Goal: Navigation & Orientation: Find specific page/section

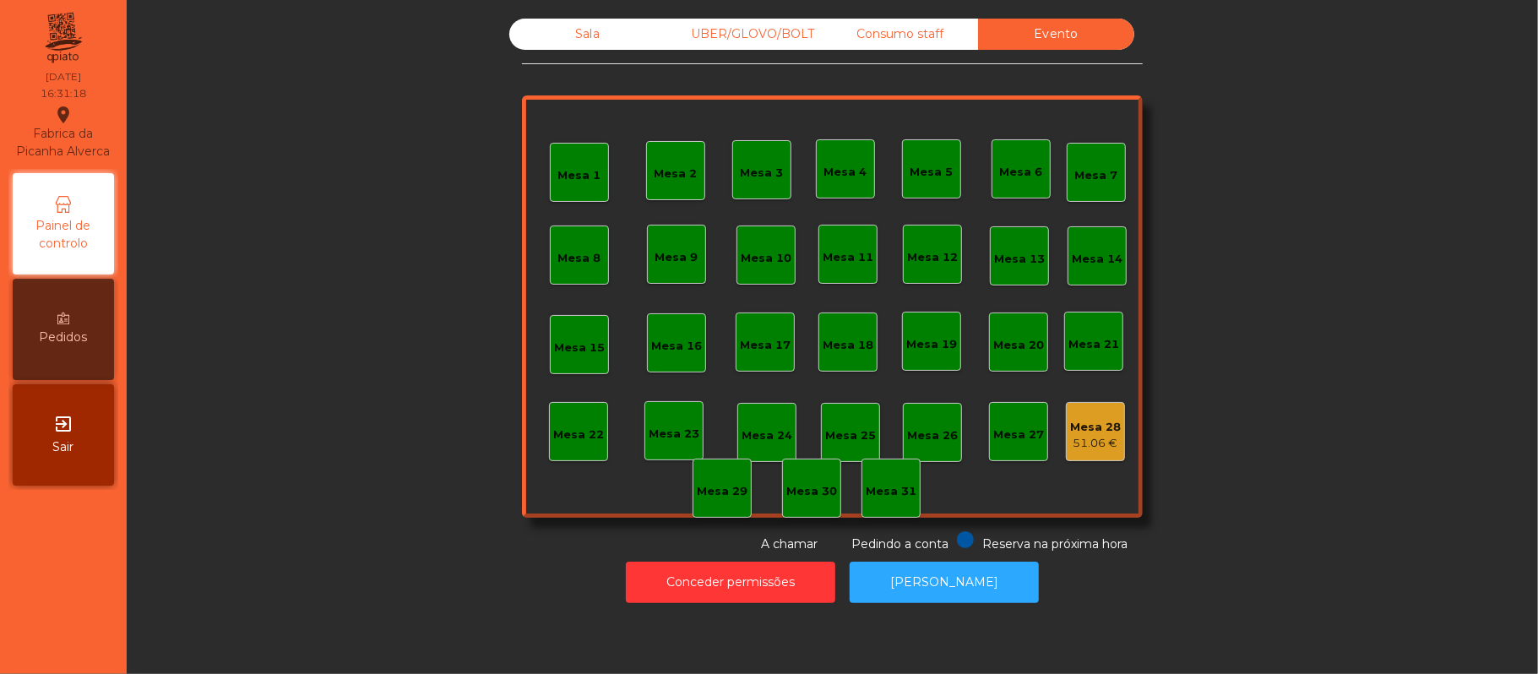
click at [951, 32] on div "Consumo staff" at bounding box center [900, 34] width 156 height 31
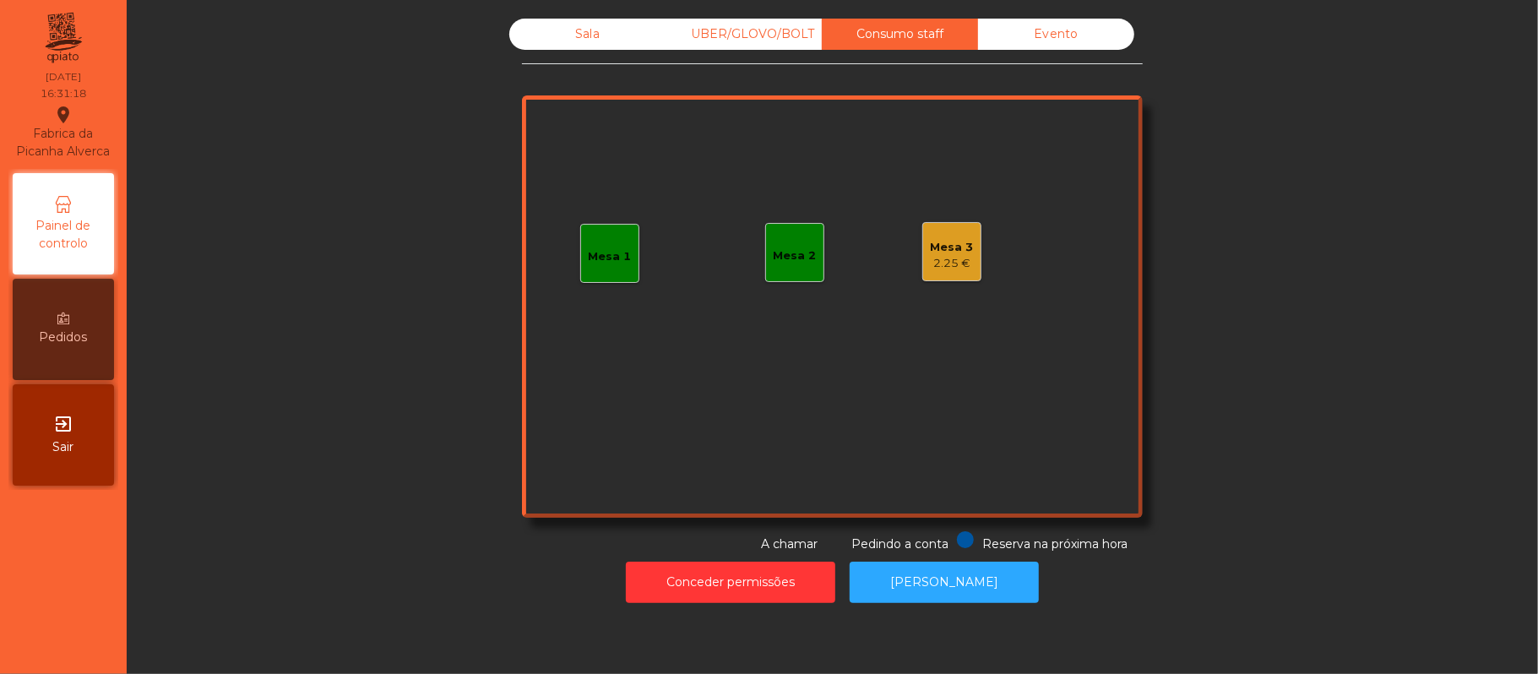
click at [957, 225] on div "Mesa 3 2.25 €" at bounding box center [951, 251] width 59 height 59
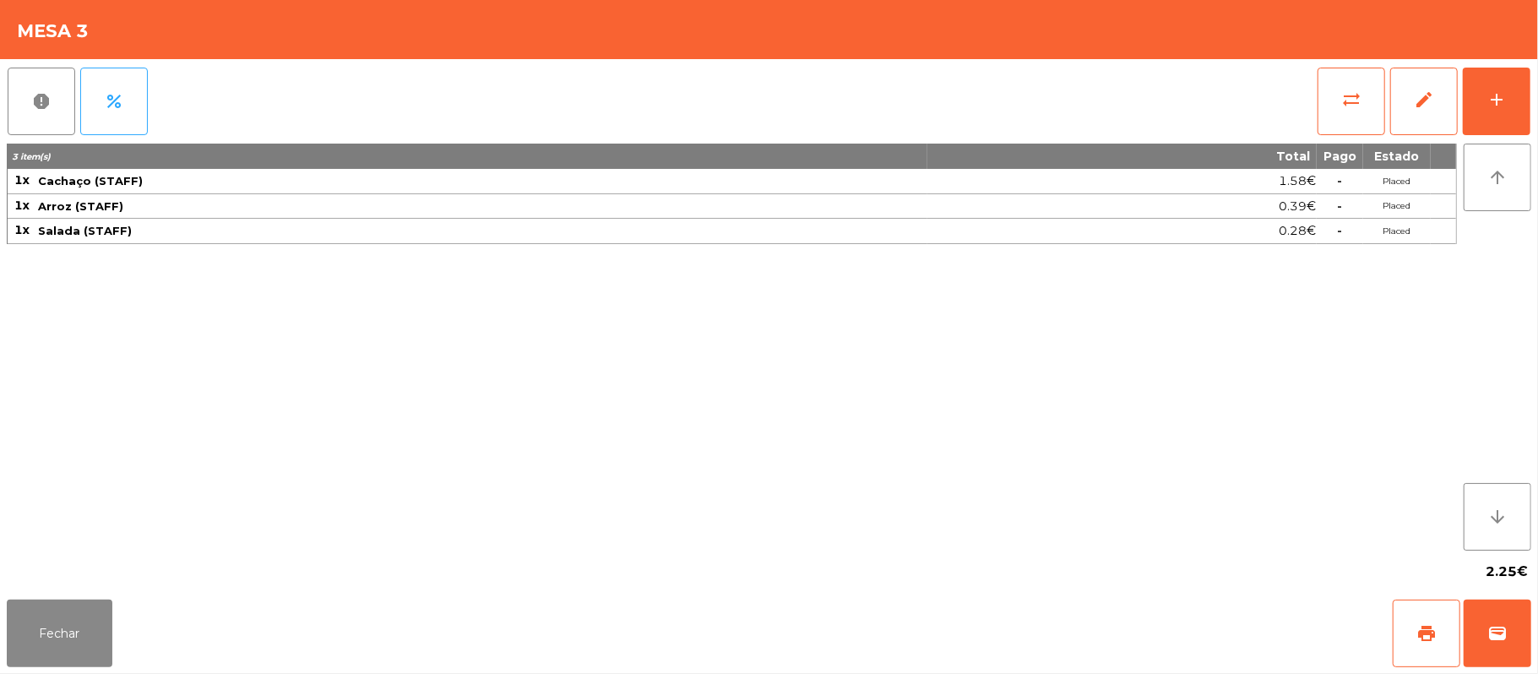
click at [958, 241] on div "0.28€" at bounding box center [1122, 231] width 388 height 23
click at [103, 650] on button "Fechar" at bounding box center [60, 634] width 106 height 68
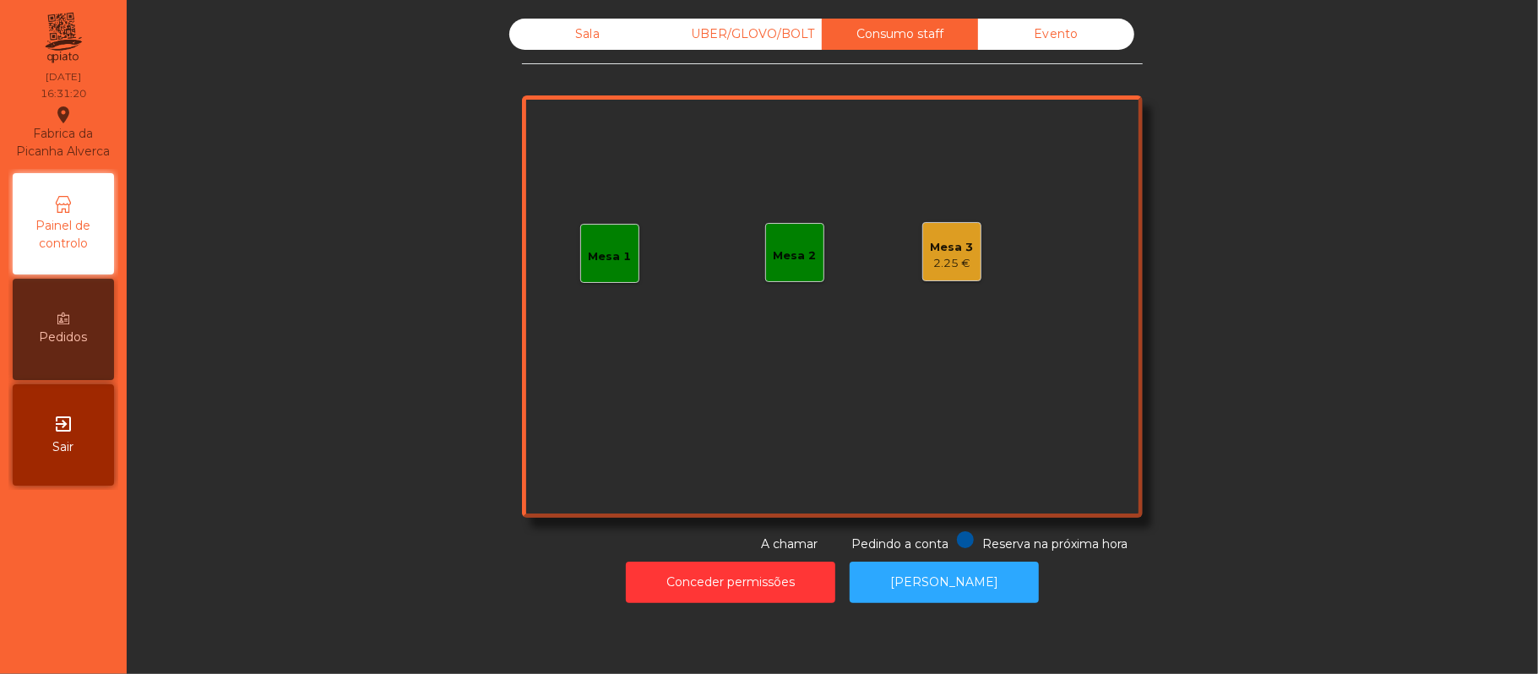
click at [1024, 42] on div "Evento" at bounding box center [1056, 34] width 156 height 31
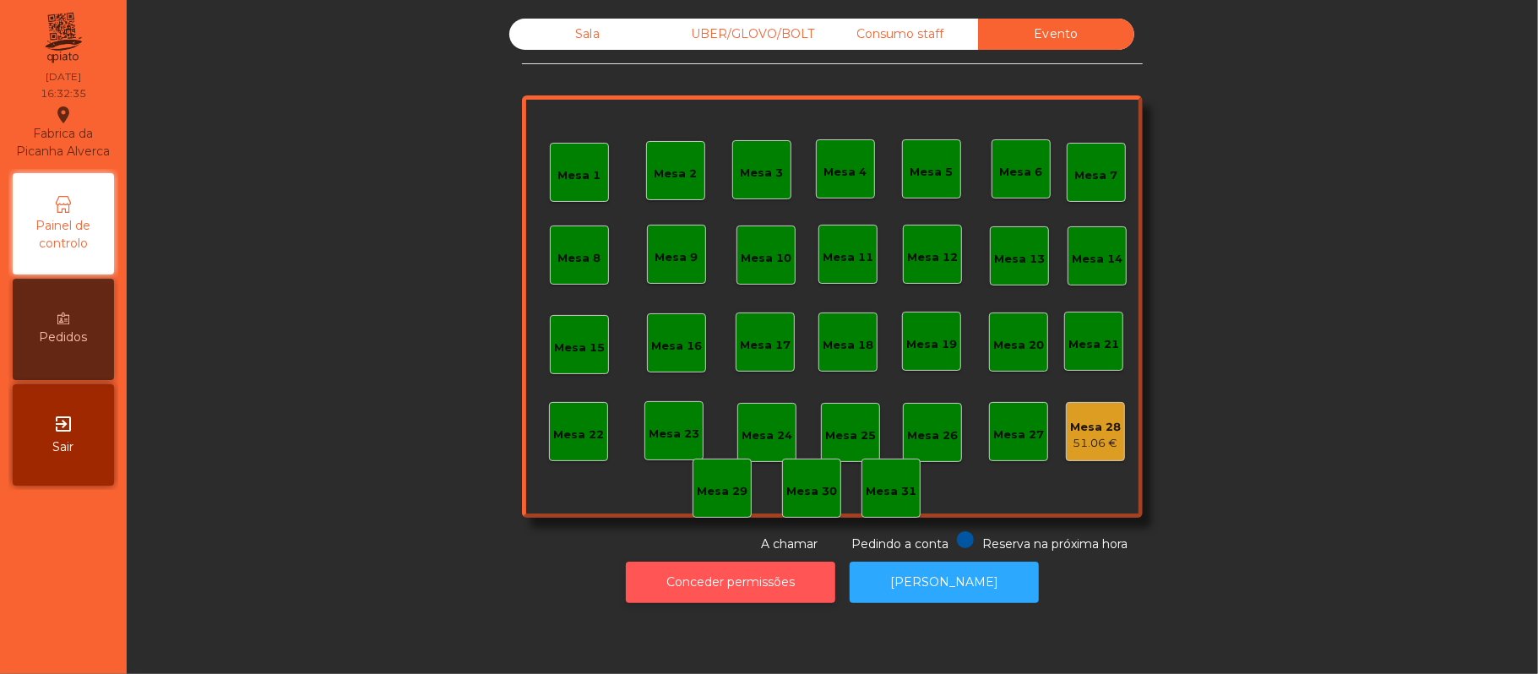
click at [733, 582] on button "Conceder permissões" at bounding box center [730, 582] width 209 height 41
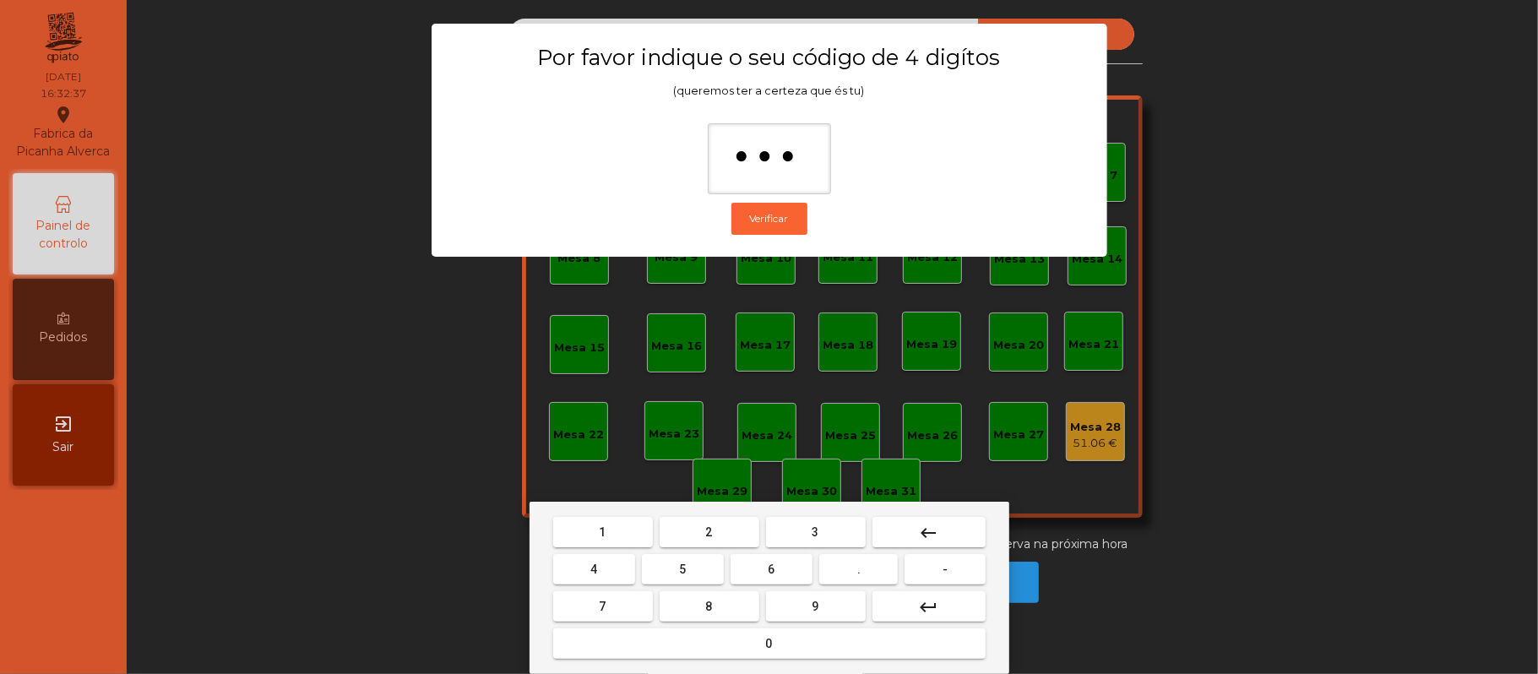
type input "****"
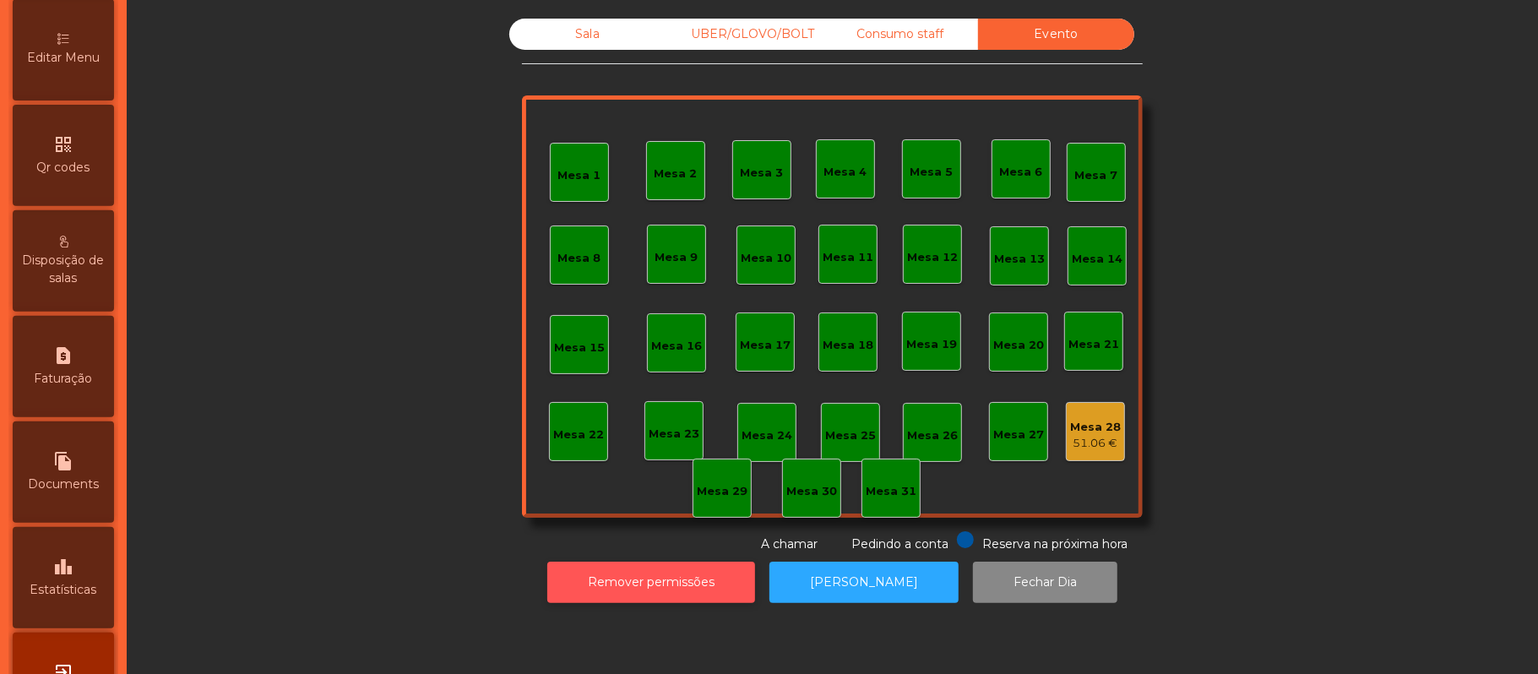
scroll to position [475, 0]
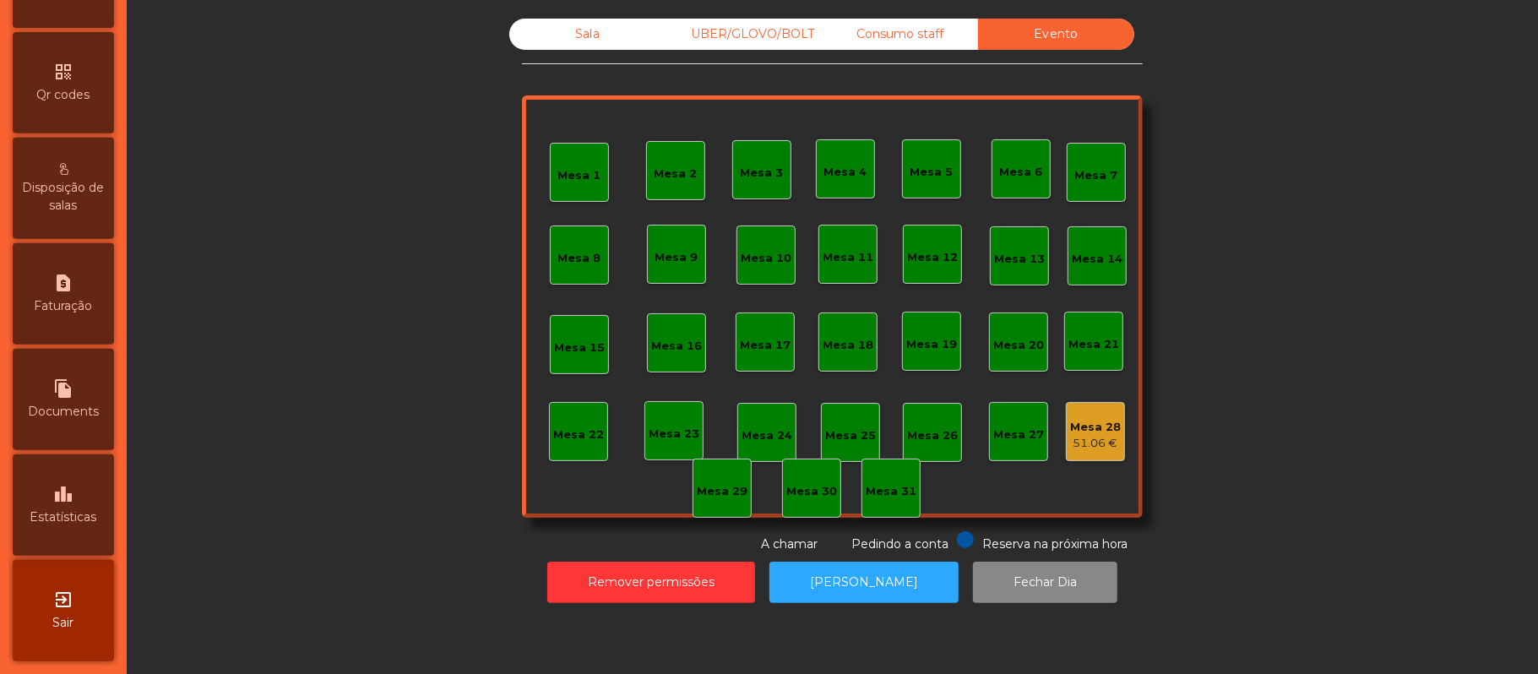
click at [83, 507] on div "leaderboard Estatísticas" at bounding box center [63, 504] width 101 height 101
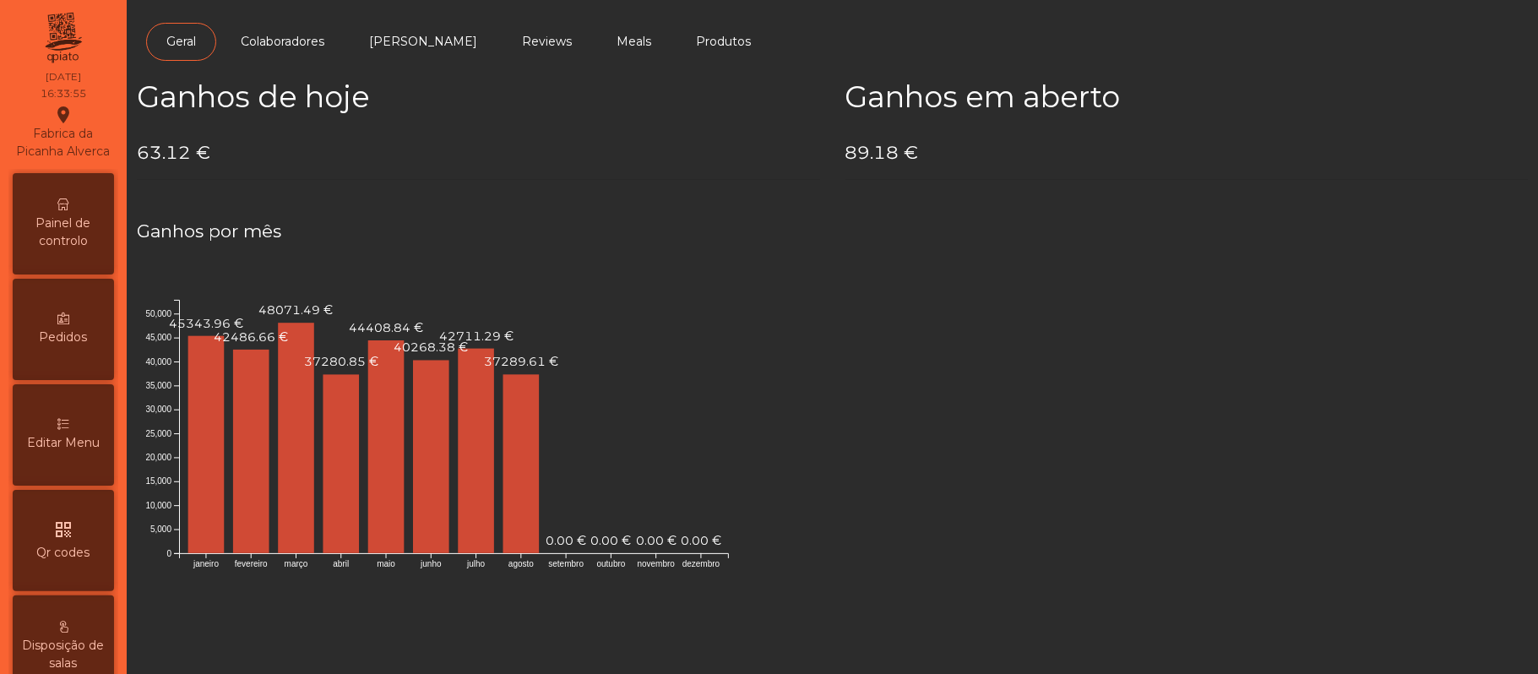
click at [46, 250] on span "Painel de controlo" at bounding box center [63, 232] width 93 height 35
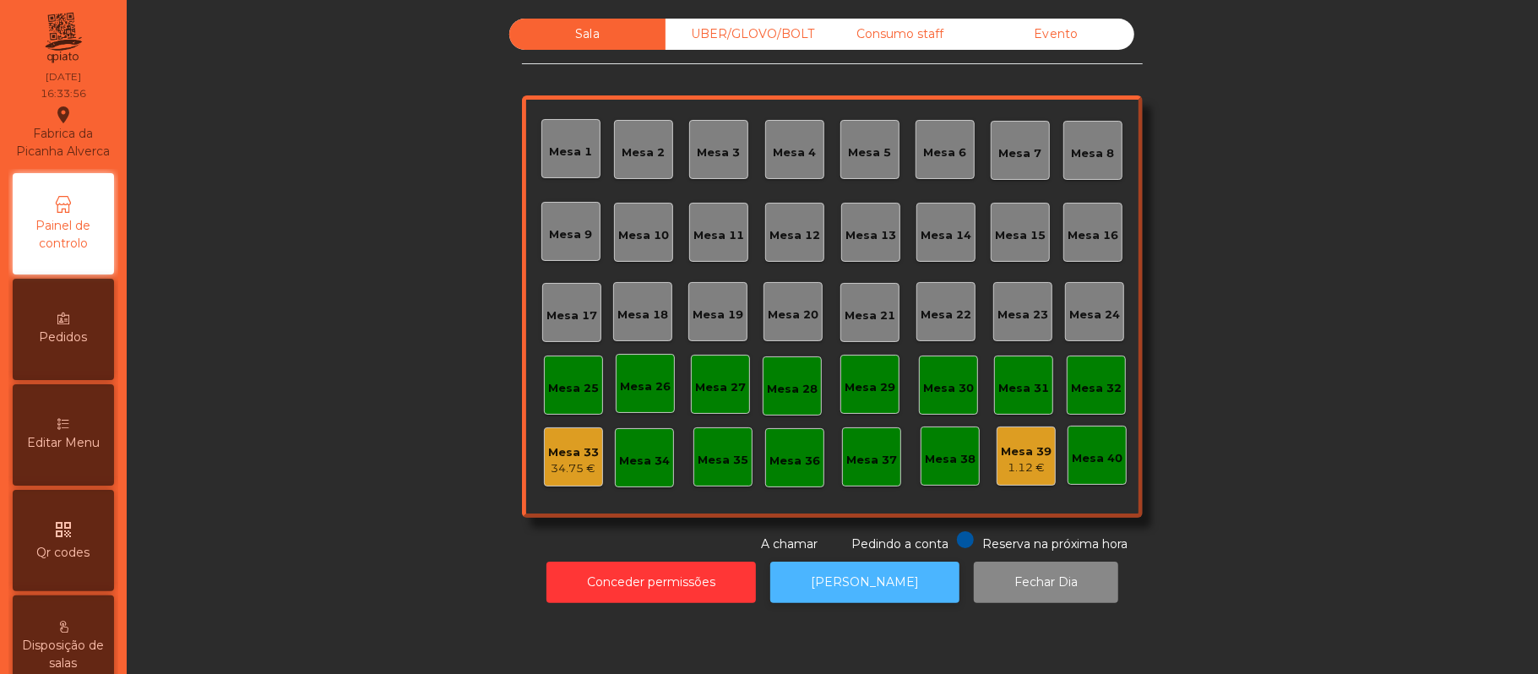
click at [882, 575] on button "[PERSON_NAME]" at bounding box center [864, 582] width 189 height 41
